Goal: Task Accomplishment & Management: Use online tool/utility

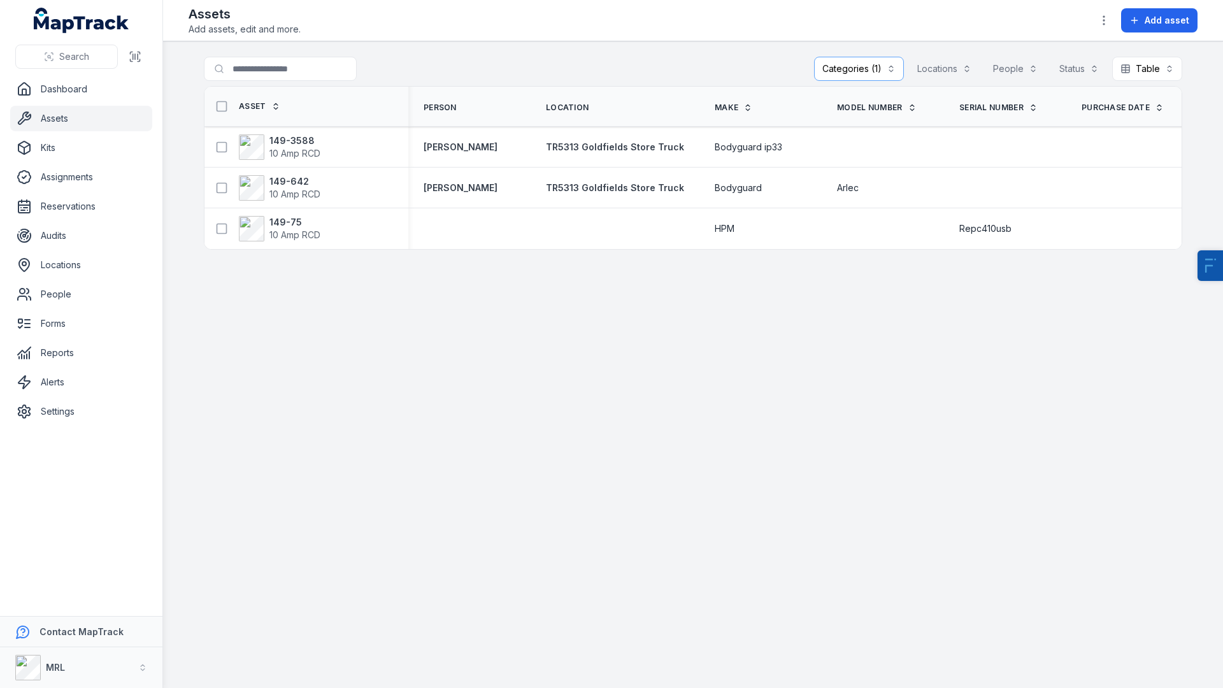
click at [877, 77] on button "Categories (1)" at bounding box center [859, 69] width 90 height 24
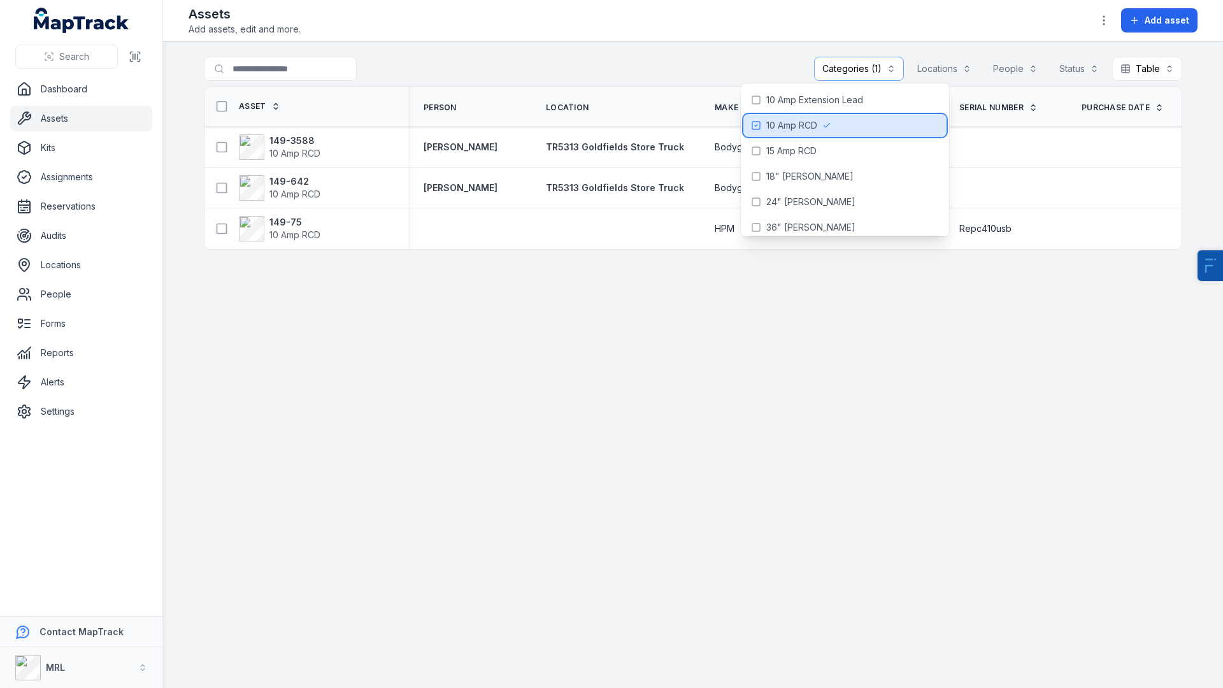
click at [752, 127] on icon at bounding box center [756, 125] width 10 height 10
click at [634, 72] on div "Search for assets Categories Locations People Status Table *****" at bounding box center [693, 71] width 979 height 29
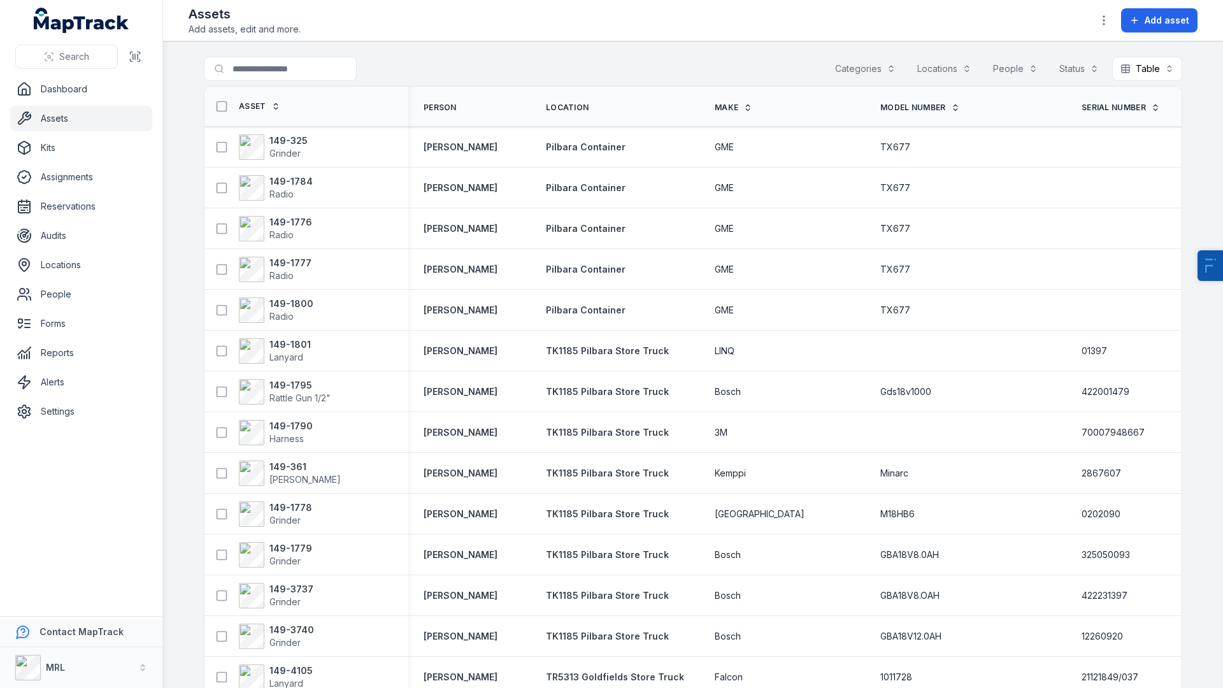
click at [1223, 489] on main "Search for assets Categories Locations People Status Table ***** Asset Person L…" at bounding box center [693, 364] width 1060 height 647
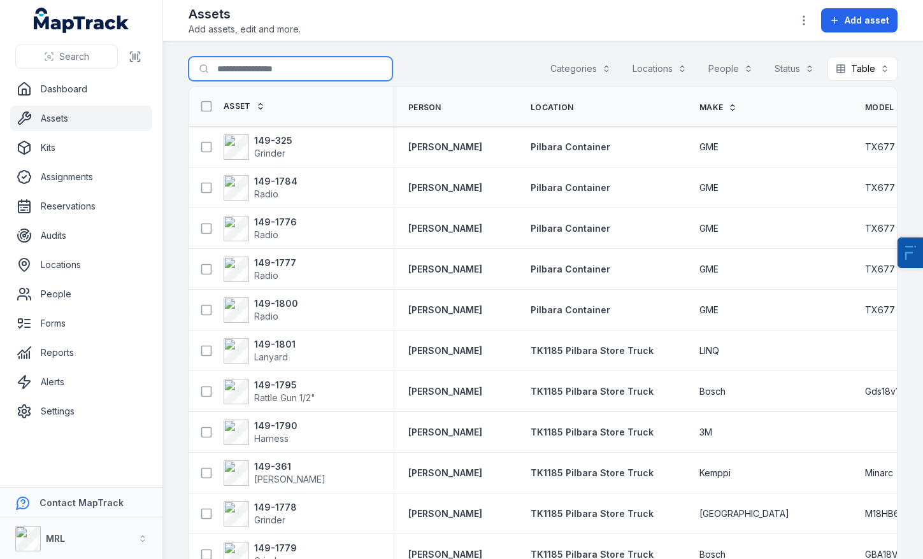
click at [310, 62] on input "Search for assets" at bounding box center [291, 69] width 204 height 24
click at [428, 36] on header "Toggle Navigation Assets Add assets, edit and more. Add asset" at bounding box center [543, 20] width 760 height 41
click at [277, 145] on strong "149-325" at bounding box center [273, 140] width 38 height 13
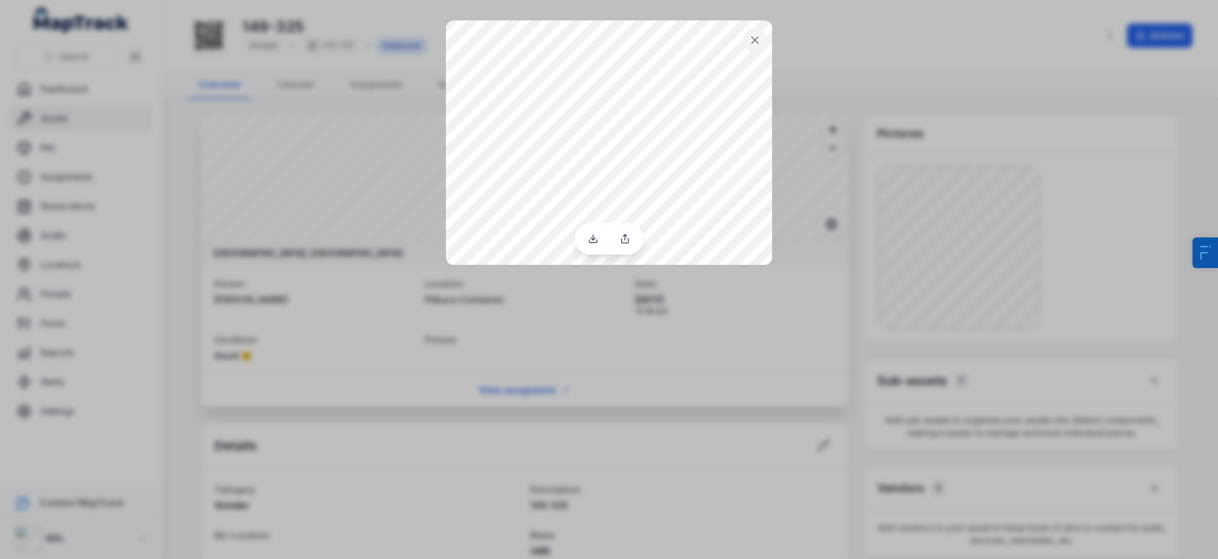
click at [888, 327] on div at bounding box center [609, 279] width 1218 height 559
click at [754, 41] on icon at bounding box center [755, 40] width 13 height 13
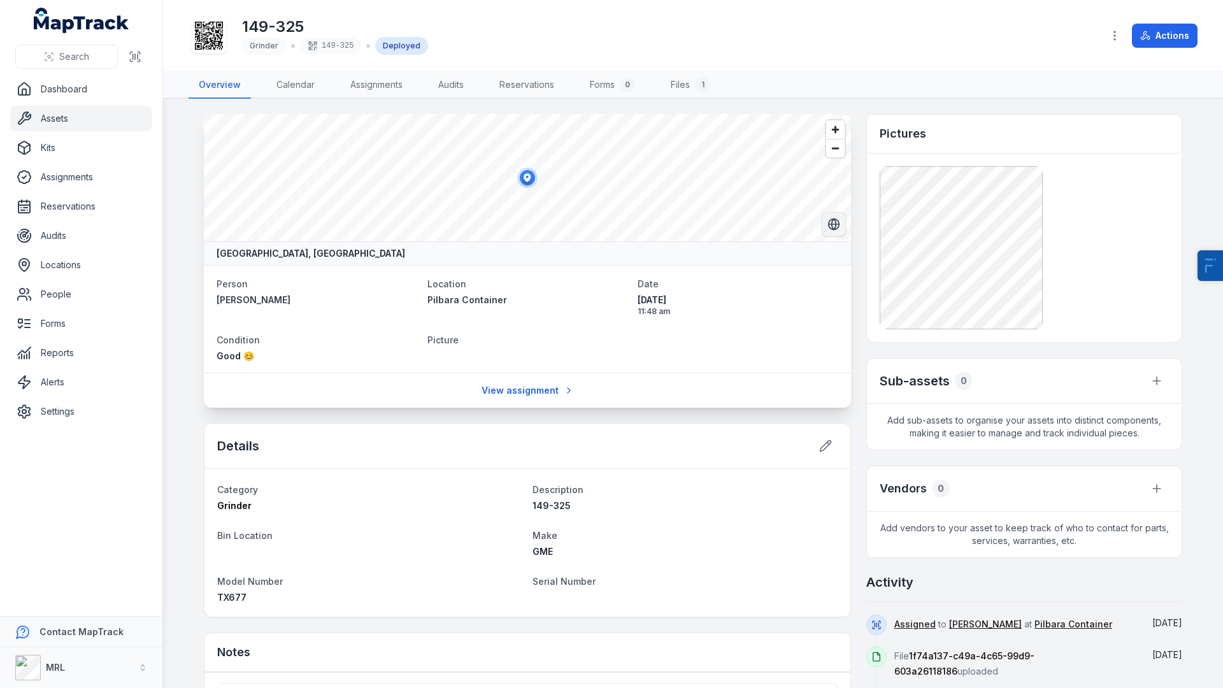
click at [840, 226] on button "Switch to Satellite View" at bounding box center [834, 224] width 24 height 24
click at [840, 124] on span "Zoom in" at bounding box center [835, 129] width 18 height 18
click at [837, 155] on span "Zoom out" at bounding box center [835, 149] width 18 height 18
click at [832, 231] on button "Switch to Map View" at bounding box center [834, 224] width 24 height 24
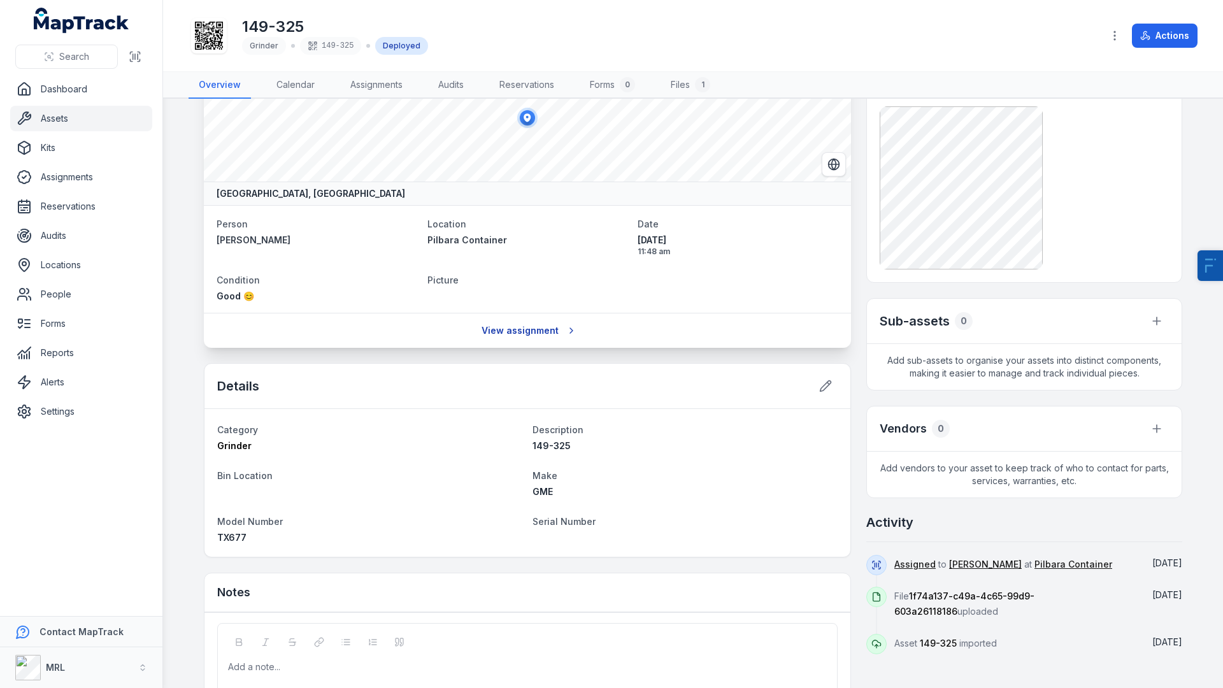
scroll to position [131, 0]
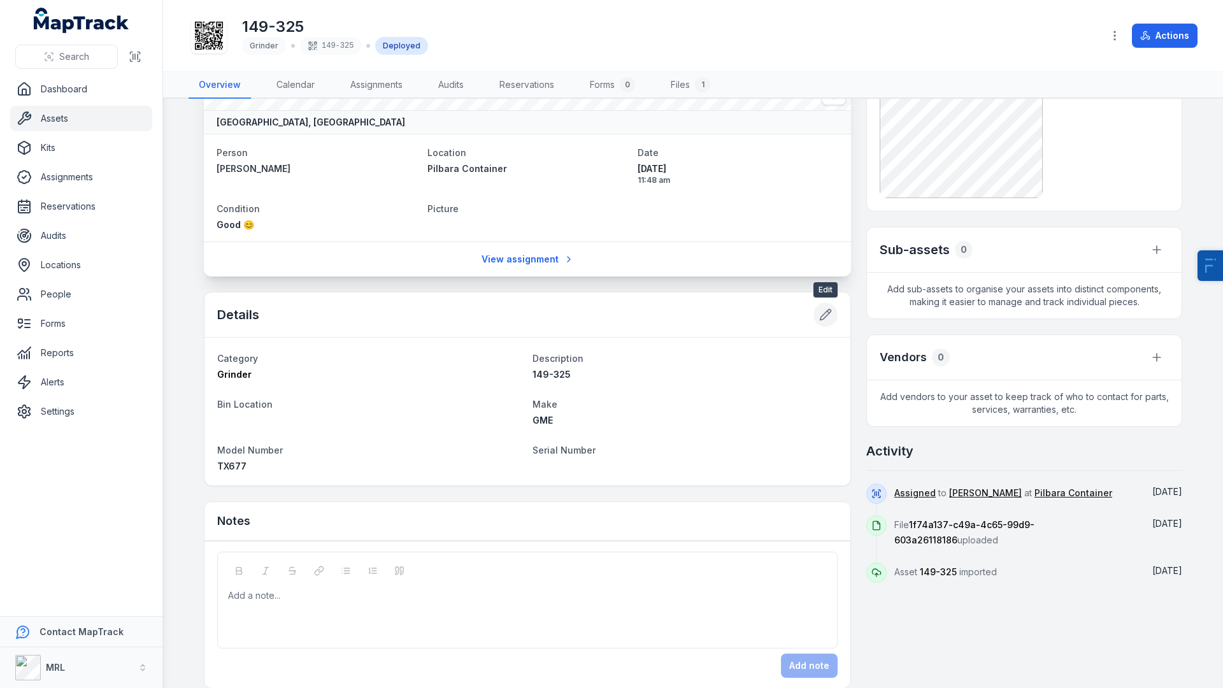
click at [821, 315] on icon at bounding box center [825, 314] width 13 height 13
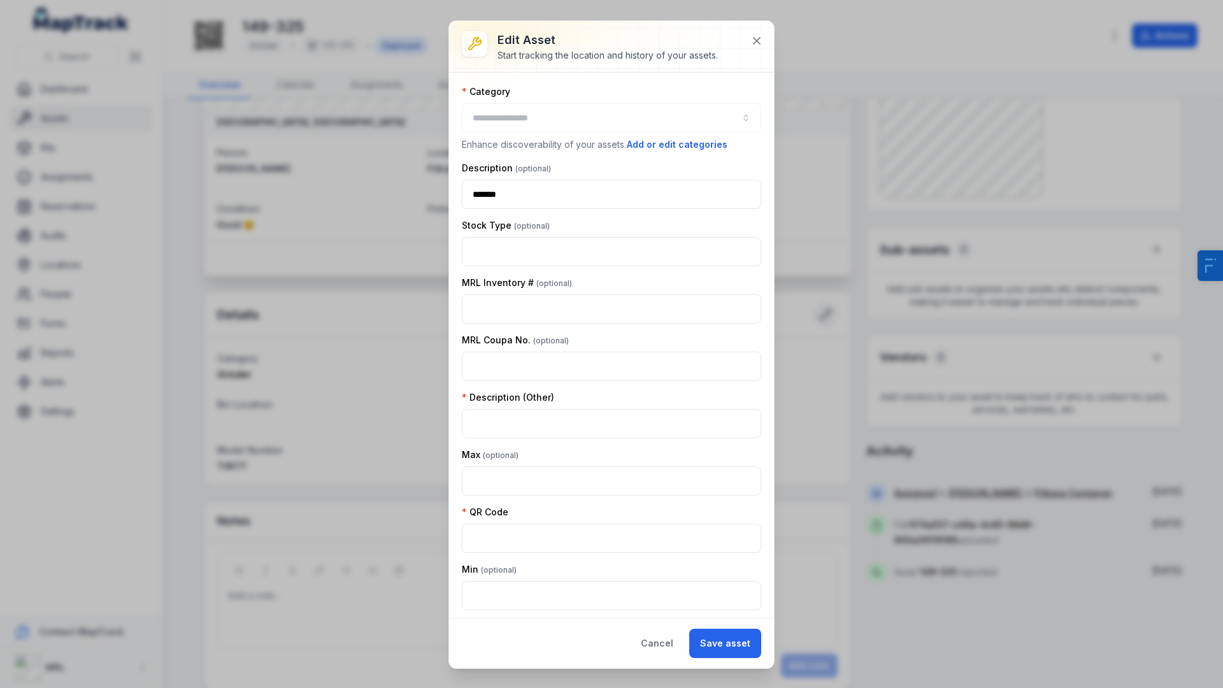
type input "*******"
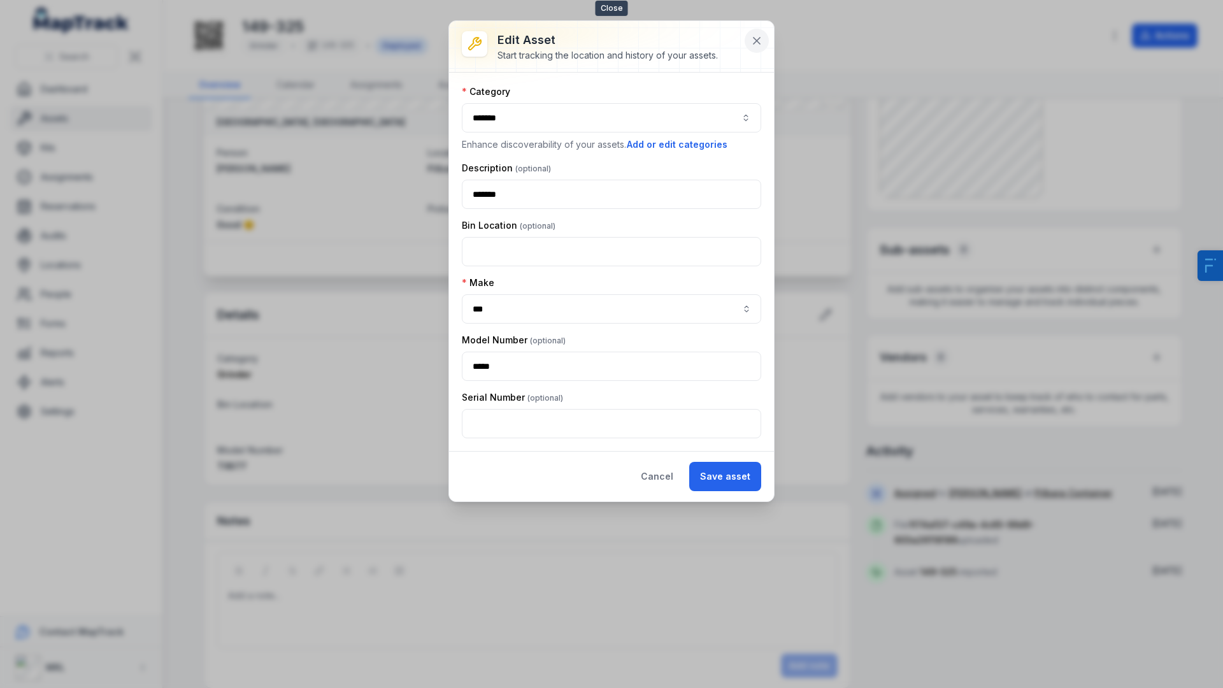
click at [761, 40] on icon at bounding box center [757, 40] width 13 height 13
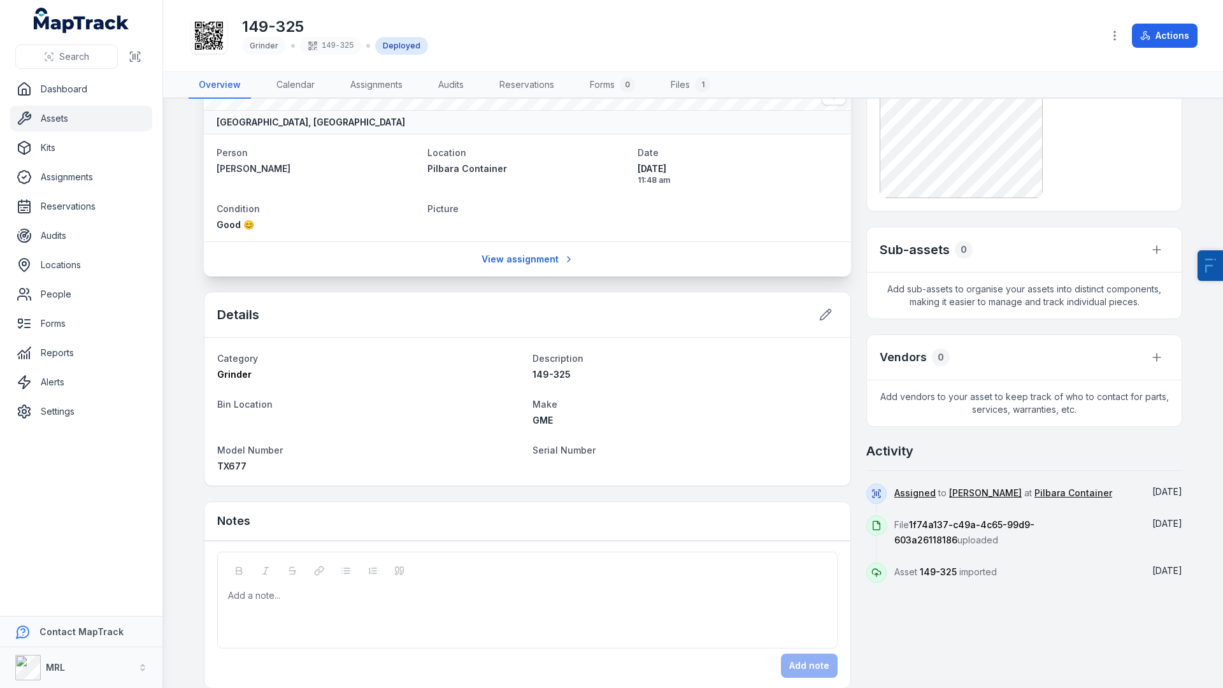
click at [57, 124] on link "Assets" at bounding box center [81, 118] width 142 height 25
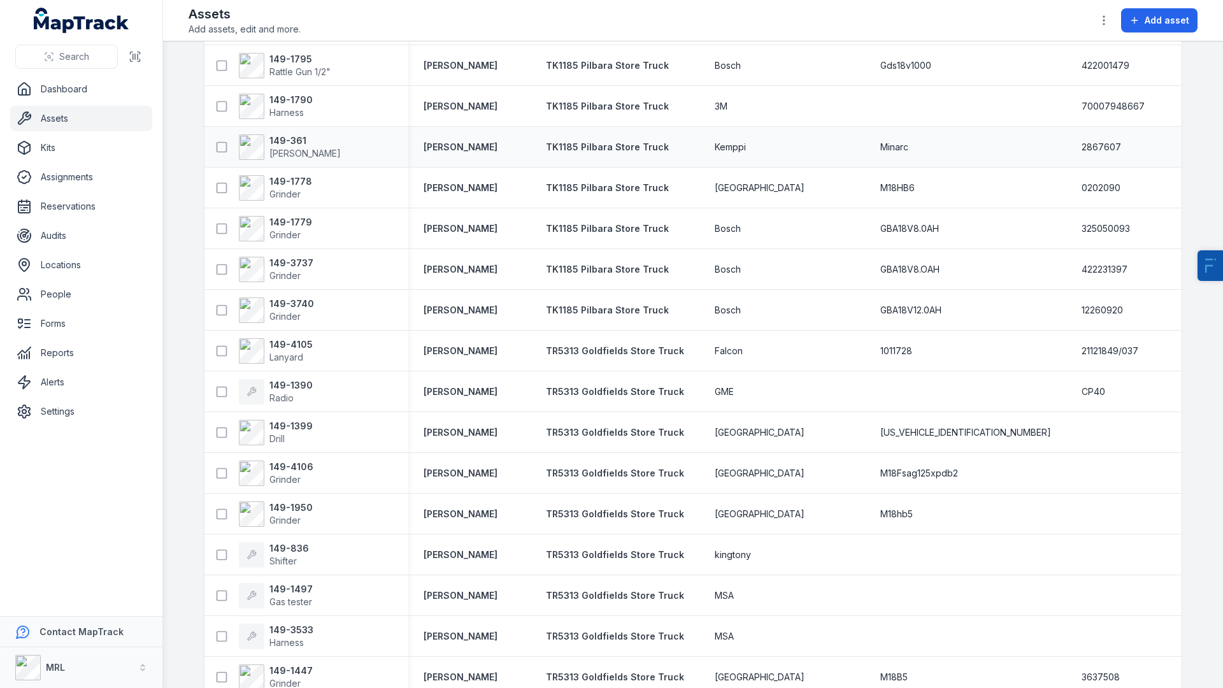
scroll to position [355, 0]
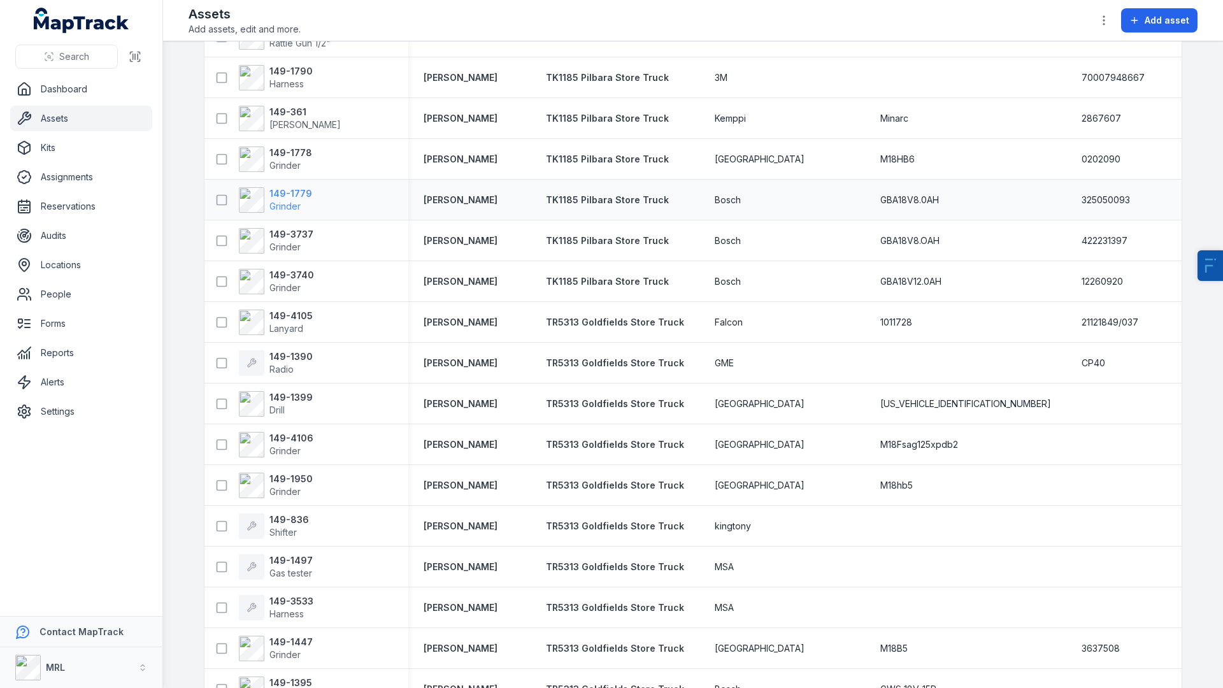
click at [283, 206] on span "Grinder" at bounding box center [285, 206] width 31 height 11
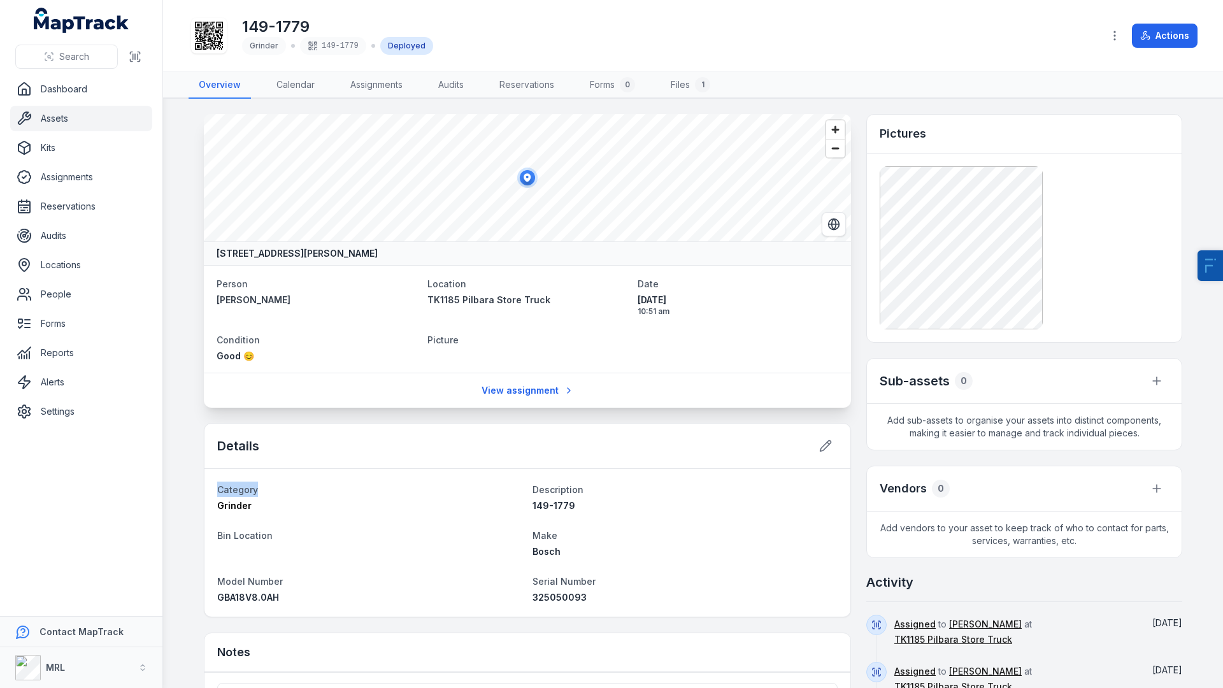
drag, startPoint x: 217, startPoint y: 489, endPoint x: 349, endPoint y: 489, distance: 131.9
click at [349, 489] on dt "Category" at bounding box center [369, 489] width 305 height 15
drag, startPoint x: 522, startPoint y: 487, endPoint x: 622, endPoint y: 487, distance: 99.4
click at [622, 487] on dl "Category Grinder Description 149-1779 Bin Location Make Bosch Model Number GBA1…" at bounding box center [527, 543] width 621 height 122
click at [366, 514] on dl "Category Grinder Description 149-1779 Bin Location Make Bosch Model Number GBA1…" at bounding box center [527, 543] width 621 height 122
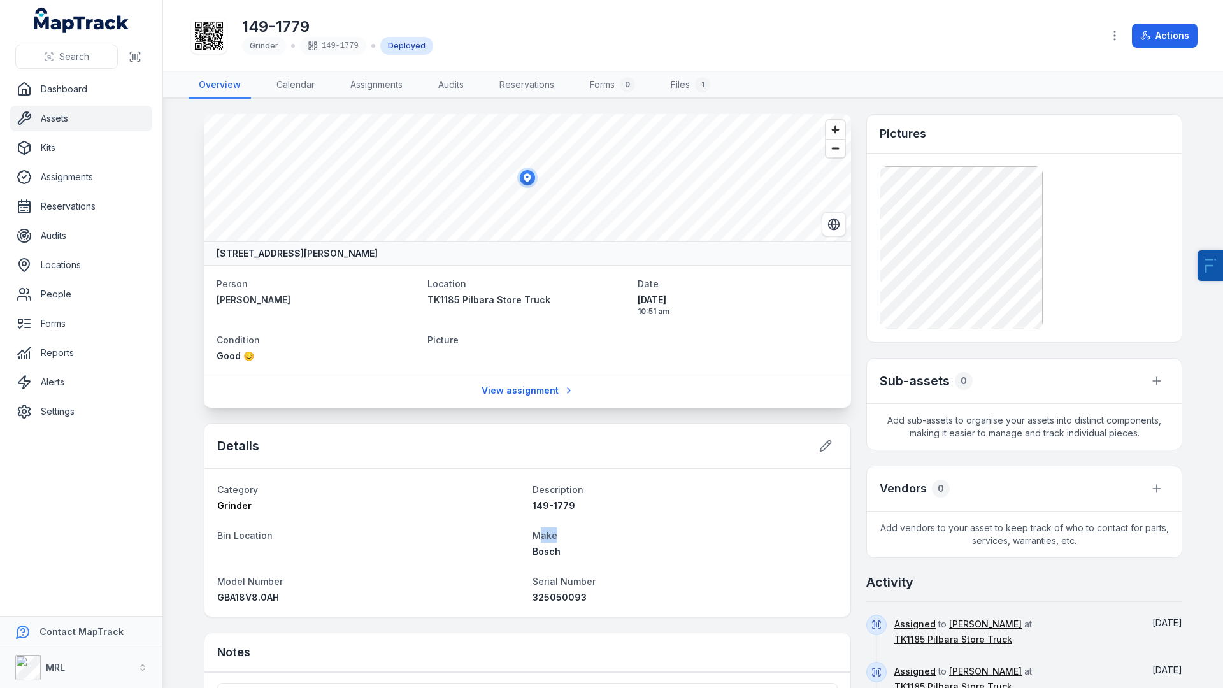
drag, startPoint x: 542, startPoint y: 536, endPoint x: 579, endPoint y: 536, distance: 36.3
click at [579, 536] on dt "Make" at bounding box center [685, 535] width 305 height 15
drag, startPoint x: 212, startPoint y: 586, endPoint x: 363, endPoint y: 585, distance: 150.4
click at [363, 585] on div "Category Grinder Description 149-1779 Bin Location Make Bosch Model Number GBA1…" at bounding box center [528, 543] width 646 height 148
drag, startPoint x: 520, startPoint y: 583, endPoint x: 627, endPoint y: 583, distance: 107.0
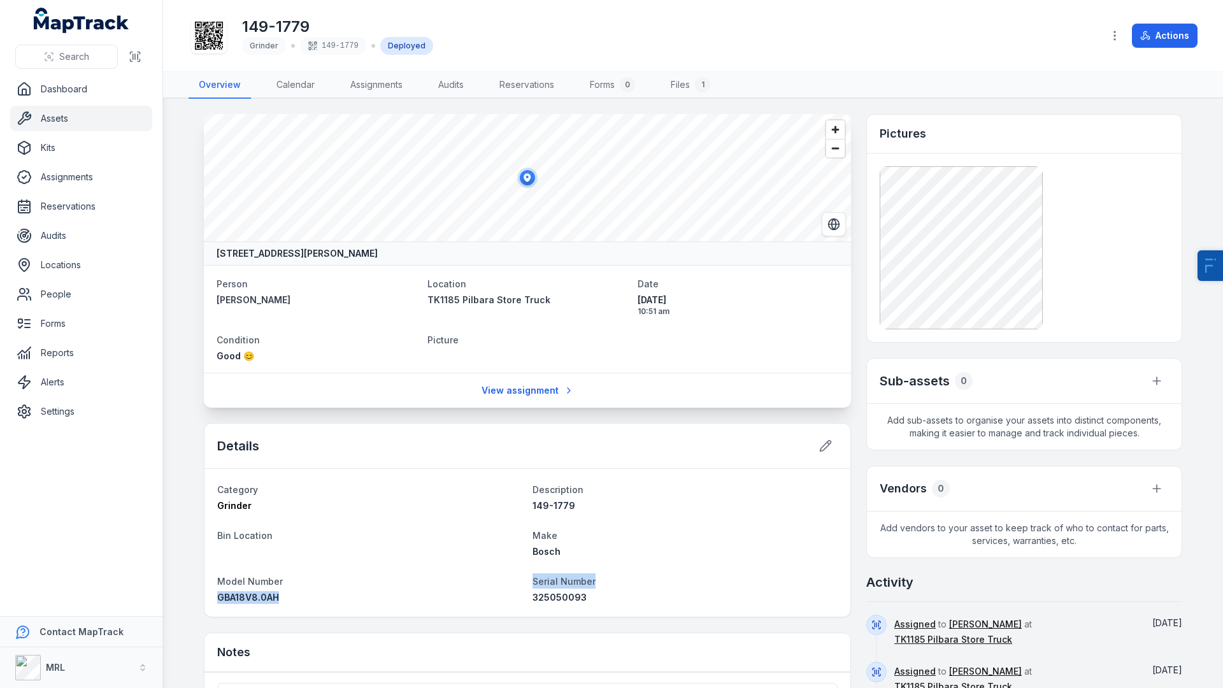
click at [627, 583] on dl "Category Grinder Description 149-1779 Bin Location Make Bosch Model Number GBA1…" at bounding box center [527, 543] width 621 height 122
click at [627, 583] on dt "Serial Number" at bounding box center [685, 580] width 305 height 15
click at [1153, 381] on icon "button" at bounding box center [1157, 381] width 8 height 0
click at [1074, 435] on div "Link existing asset" at bounding box center [1092, 437] width 143 height 23
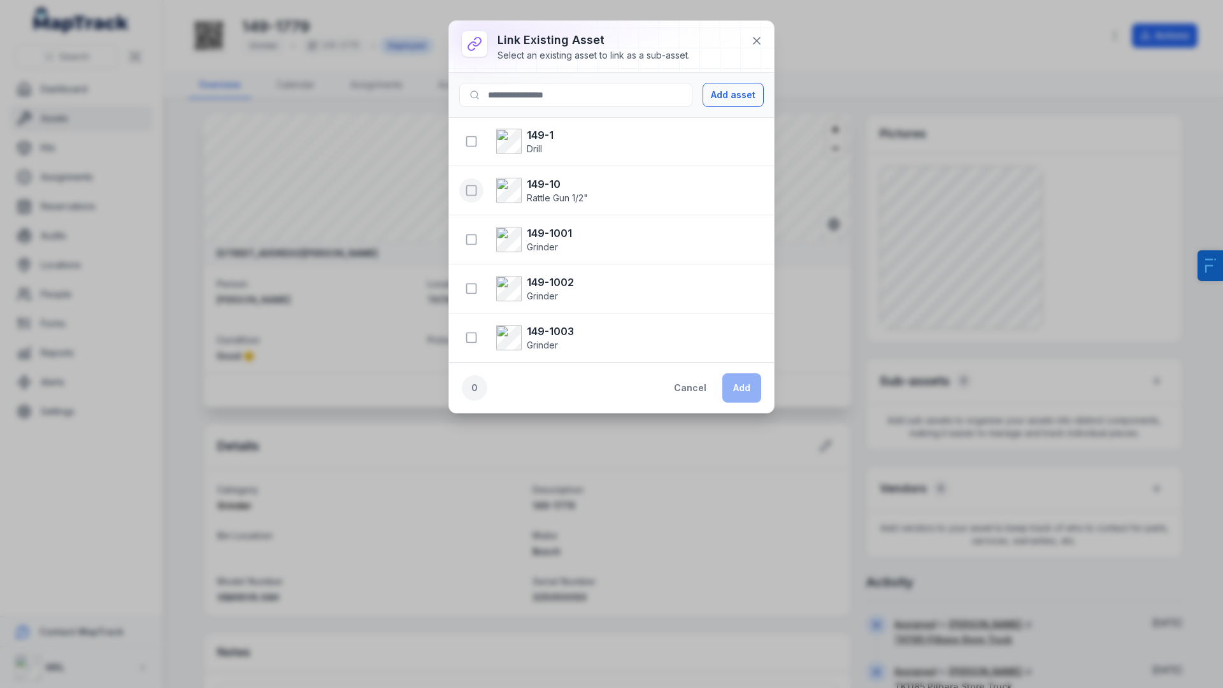
click at [475, 191] on icon "button" at bounding box center [471, 190] width 13 height 13
click at [747, 384] on button "Add" at bounding box center [742, 387] width 39 height 29
